Goal: Task Accomplishment & Management: Complete application form

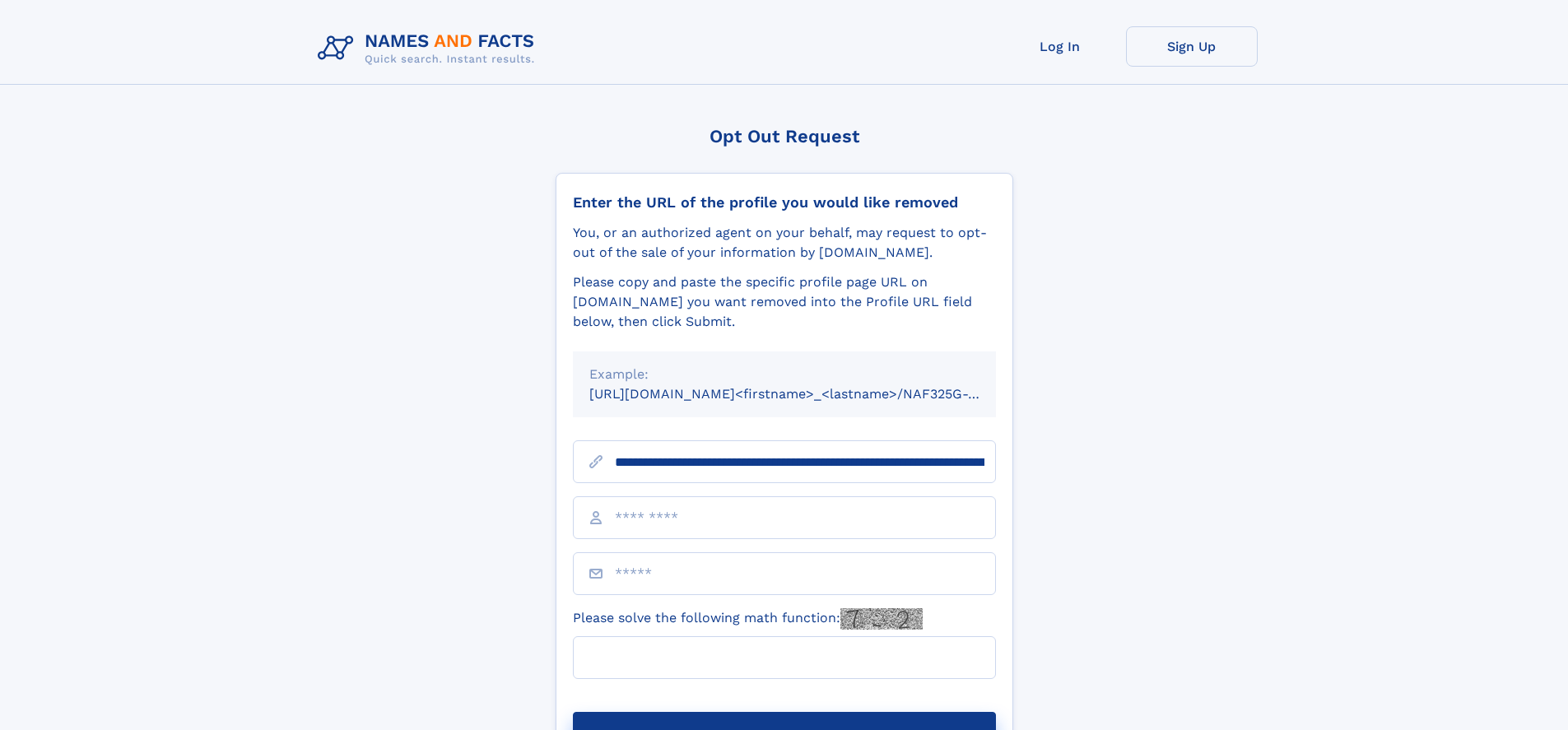
scroll to position [0, 175]
type input "**********"
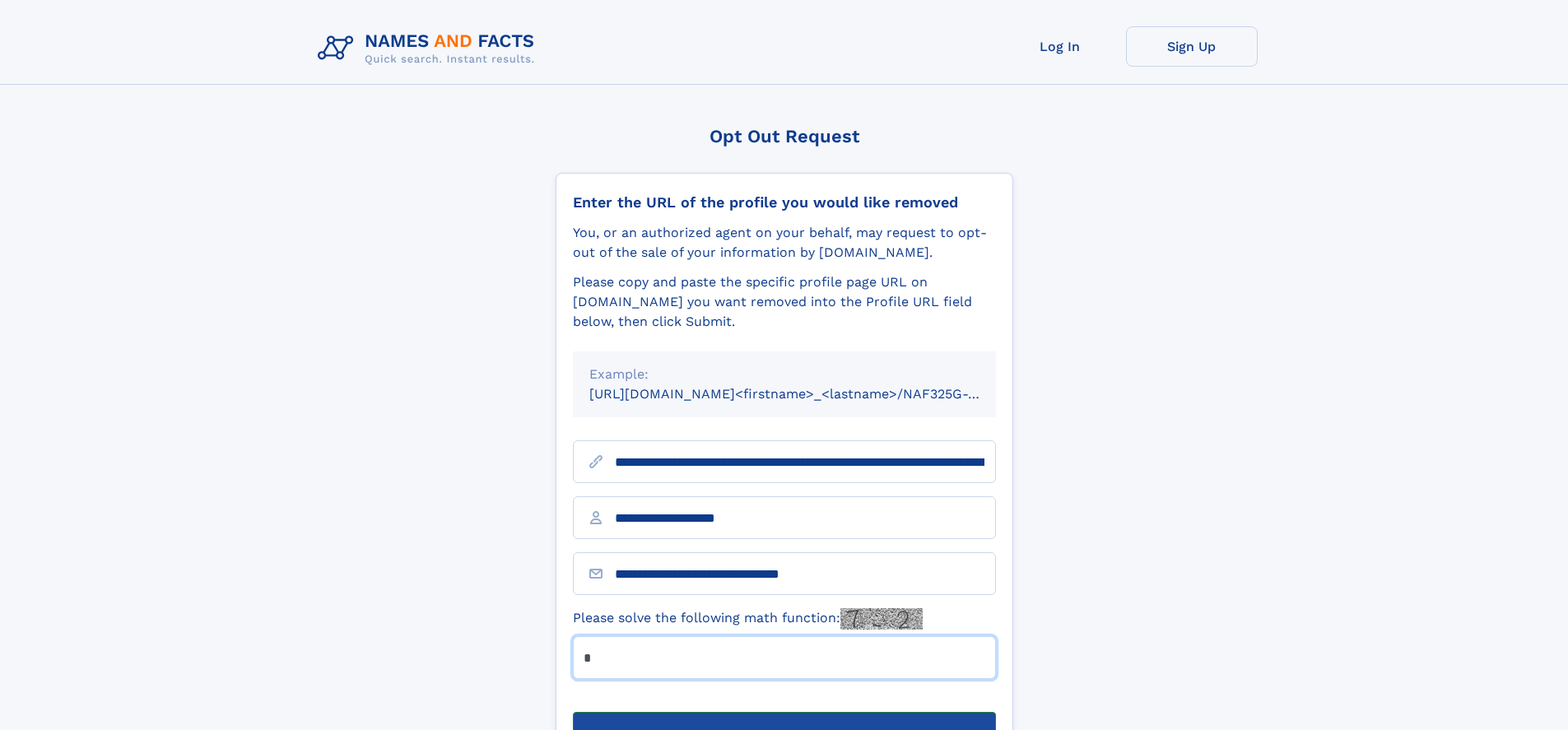
type input "*"
click at [783, 712] on button "Submit Opt Out Request" at bounding box center [784, 738] width 423 height 53
